Goal: Transaction & Acquisition: Purchase product/service

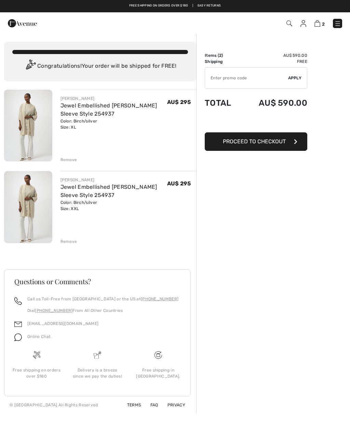
click at [63, 241] on div "Remove" at bounding box center [69, 241] width 17 height 6
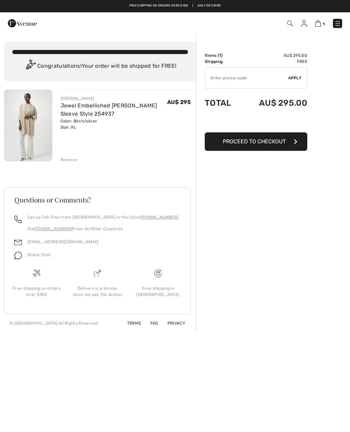
click at [288, 25] on img at bounding box center [290, 24] width 6 height 6
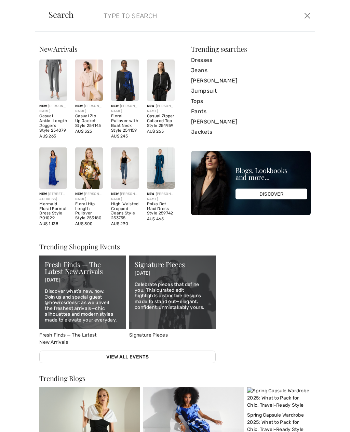
click at [104, 19] on input "search" at bounding box center [175, 15] width 153 height 21
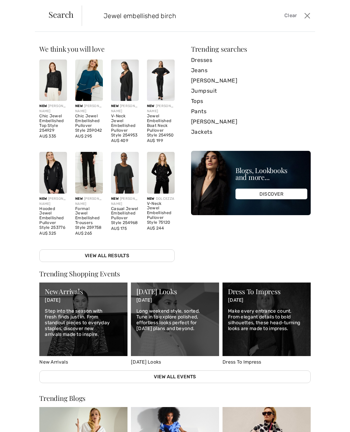
type input "Jewel embellished birch"
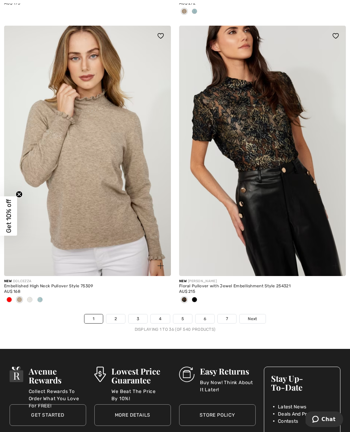
scroll to position [4998, 0]
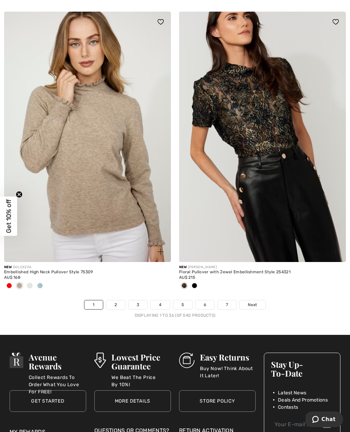
click at [116, 300] on link "2" at bounding box center [115, 304] width 19 height 9
click at [113, 300] on link "2" at bounding box center [115, 304] width 19 height 9
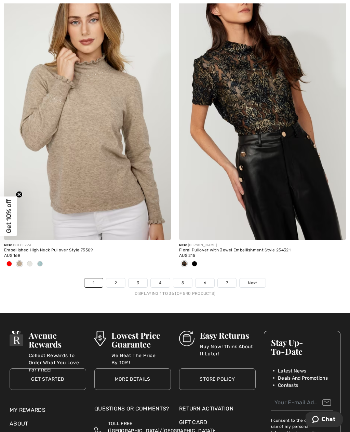
click at [116, 278] on link "2" at bounding box center [115, 282] width 19 height 9
click at [140, 287] on link "3" at bounding box center [138, 282] width 19 height 9
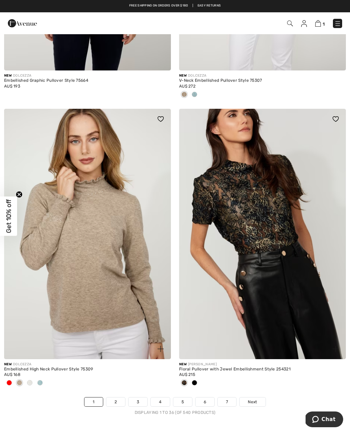
click at [133, 397] on link "3" at bounding box center [138, 401] width 19 height 9
